Goal: Check status

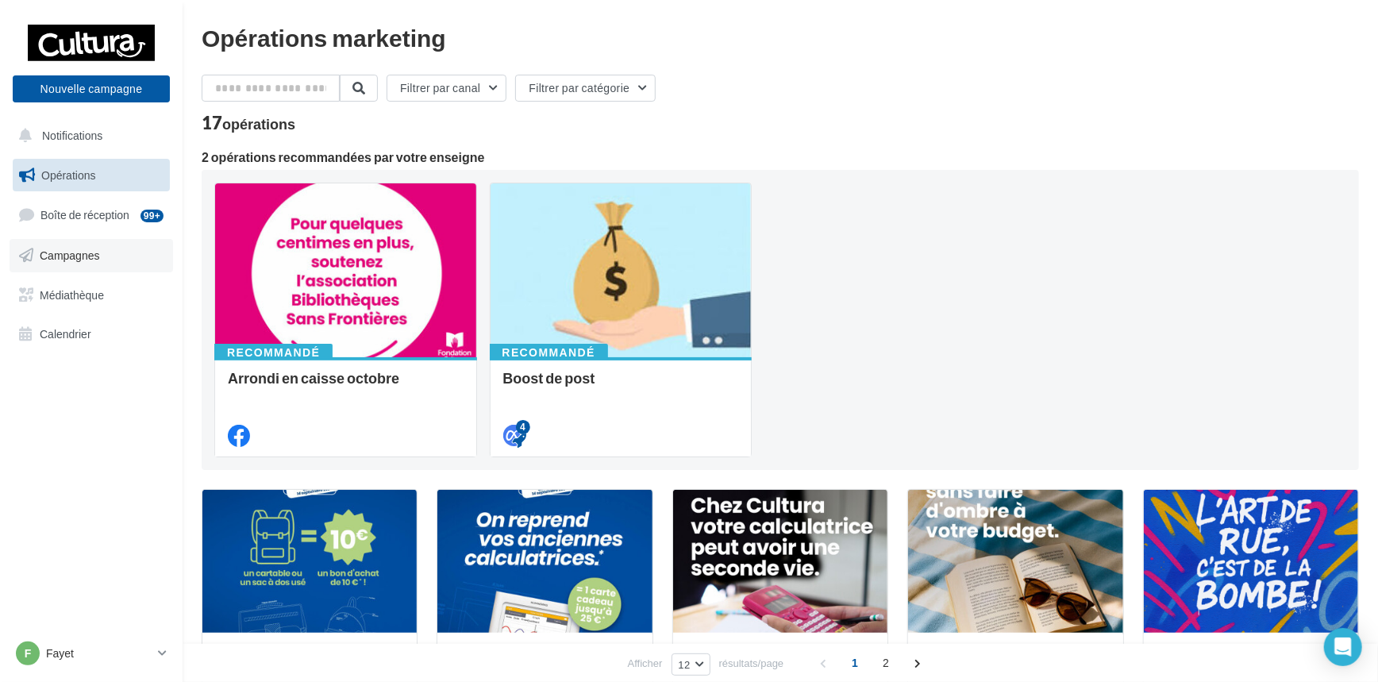
click at [65, 260] on span "Campagnes" at bounding box center [70, 254] width 60 height 13
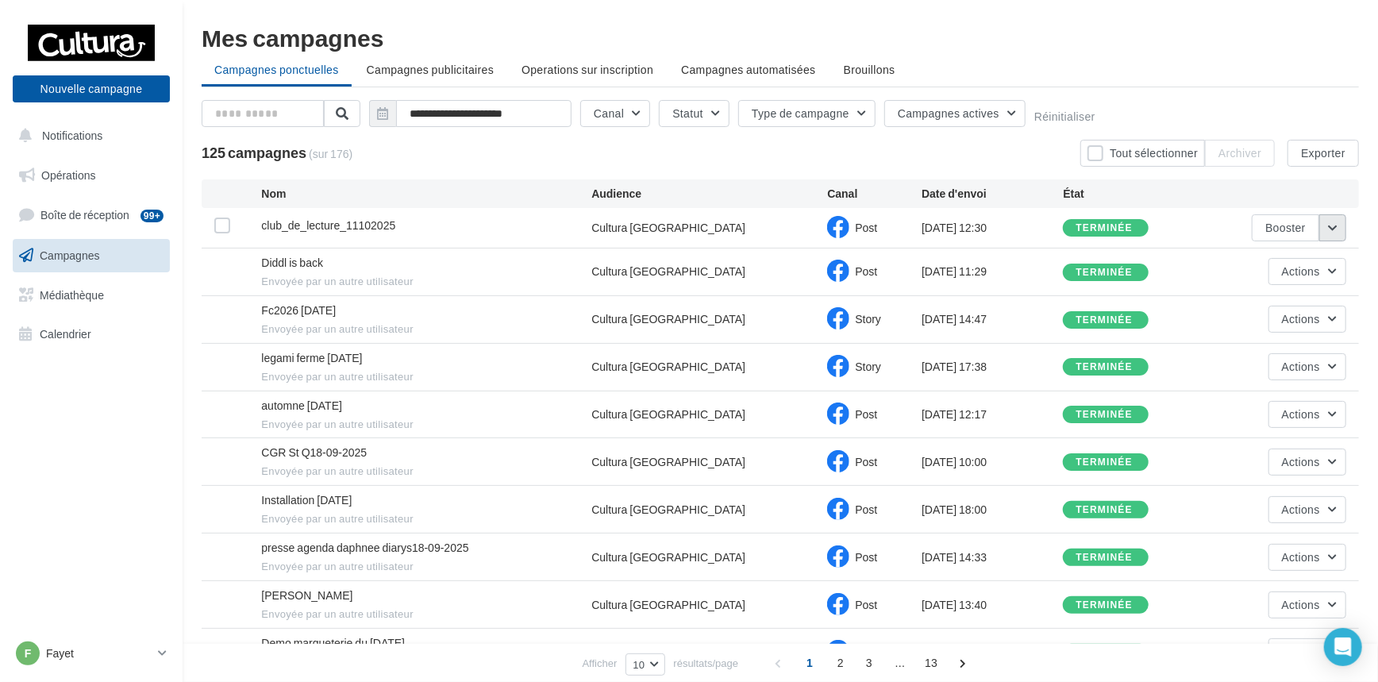
click at [1341, 225] on button "button" at bounding box center [1332, 227] width 27 height 27
click at [1287, 268] on button "Voir les résultats" at bounding box center [1266, 264] width 159 height 41
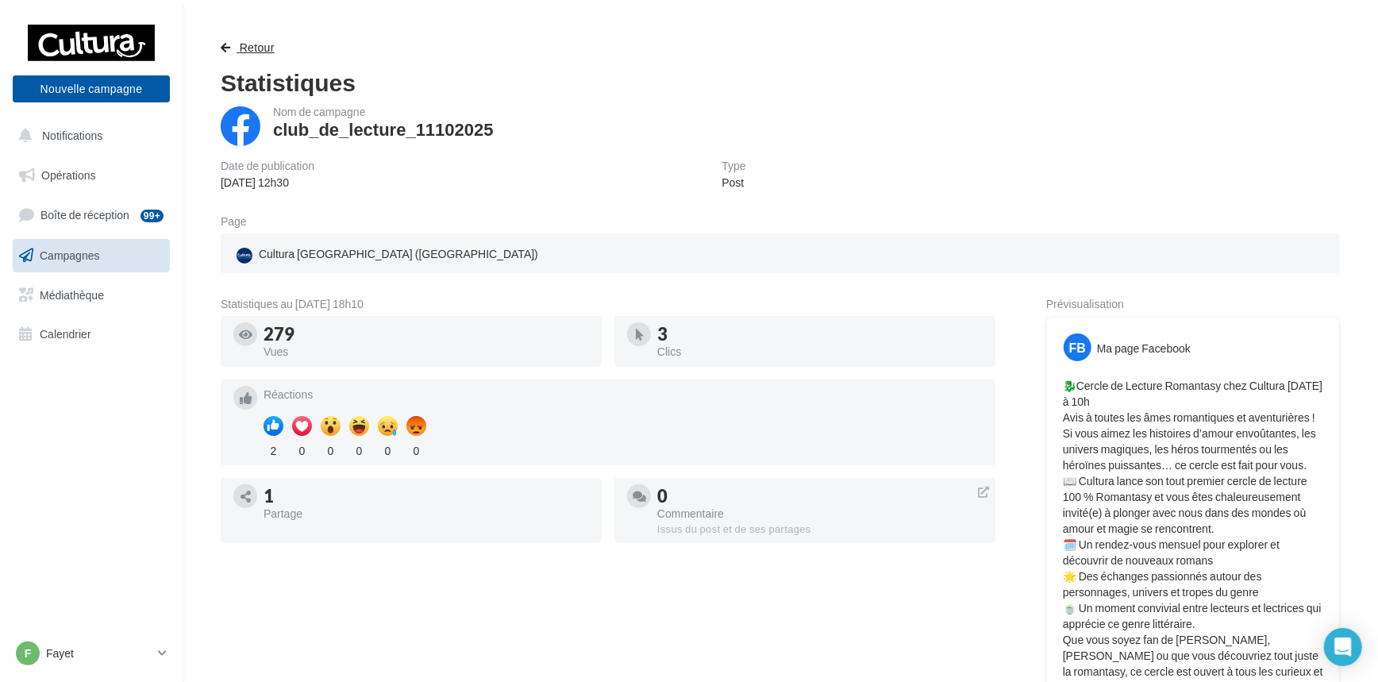
click at [248, 42] on span "Retour" at bounding box center [257, 46] width 35 height 13
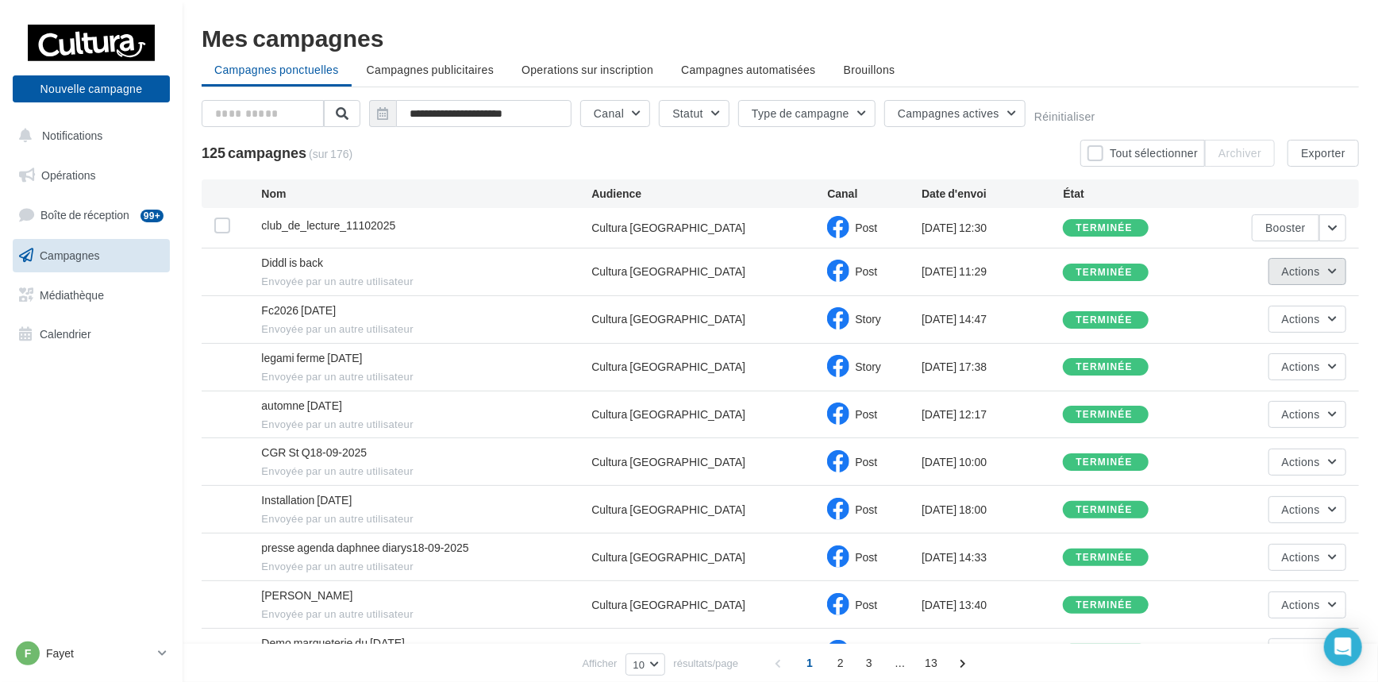
click at [1333, 272] on button "Actions" at bounding box center [1307, 271] width 78 height 27
click at [1253, 314] on button "Voir les résultats" at bounding box center [1266, 308] width 159 height 41
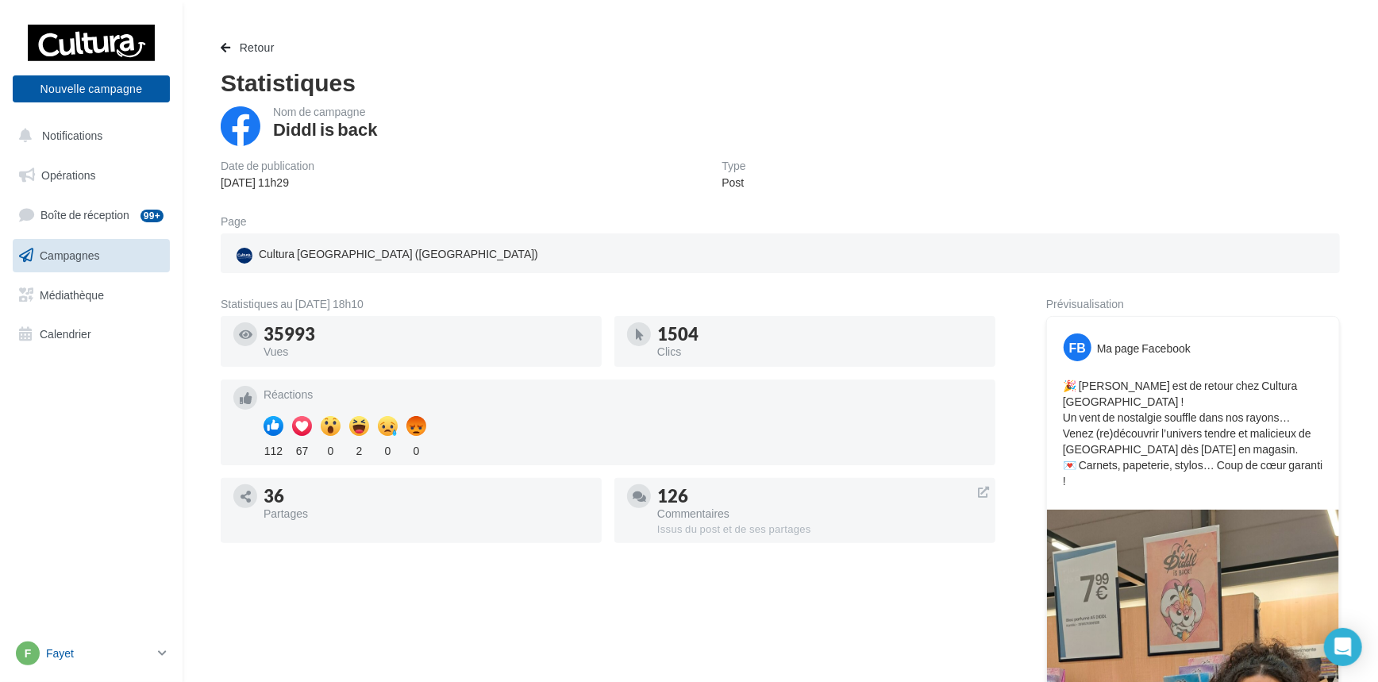
click at [156, 652] on link "F Fayet c.rougalle@cultura.fr" at bounding box center [91, 653] width 157 height 30
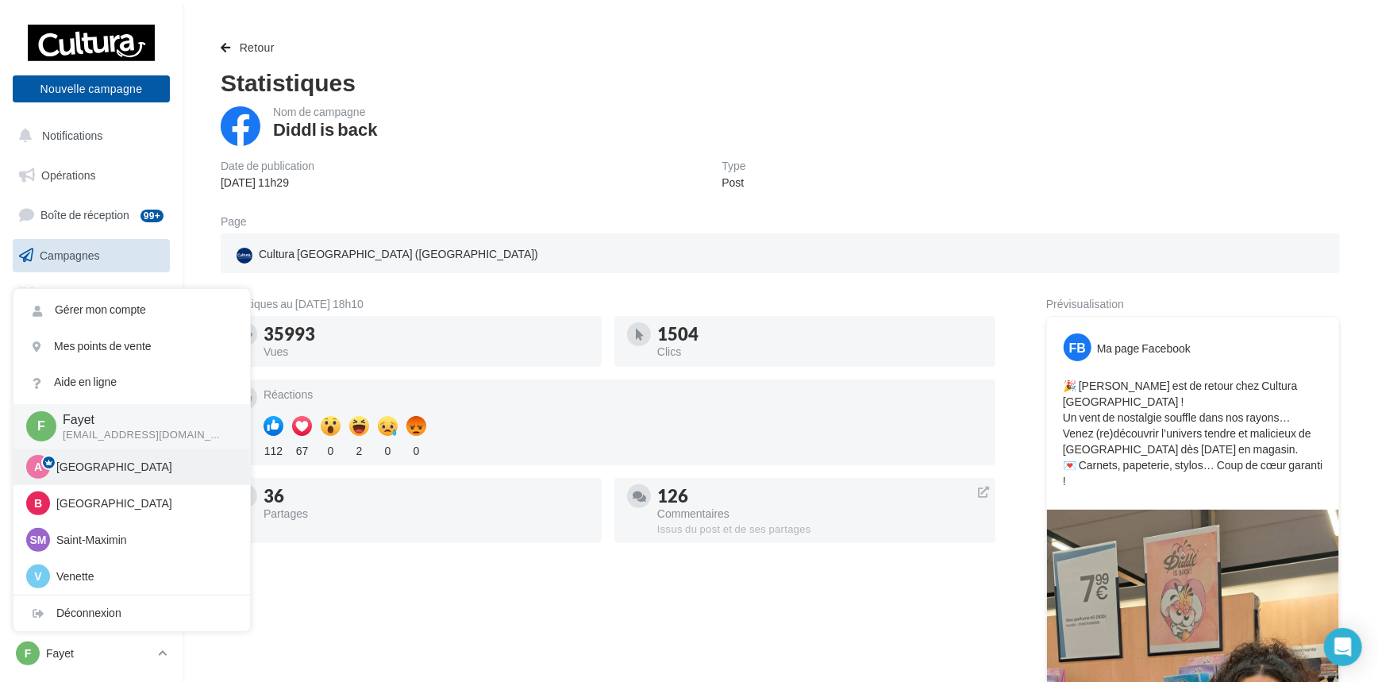
click at [91, 469] on p "Amiens" at bounding box center [143, 467] width 175 height 16
